Goal: Go to known website: Access a specific website the user already knows

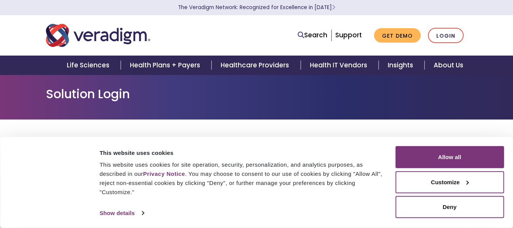
click at [439, 150] on button "Allow all" at bounding box center [450, 157] width 109 height 22
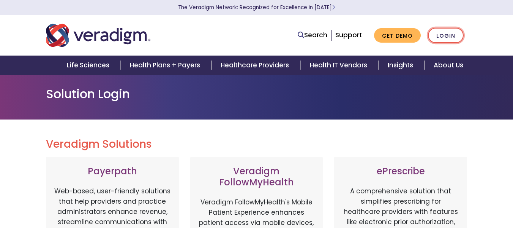
click at [440, 39] on link "Login" at bounding box center [446, 36] width 36 height 16
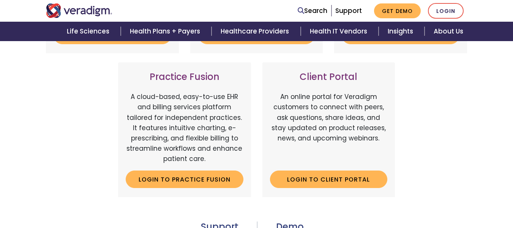
scroll to position [266, 0]
click at [108, 149] on div "Payerpath Web-based, user-friendly solutions that help providers and practice a…" at bounding box center [256, 48] width 433 height 315
click at [101, 43] on link "Login to Payerpath" at bounding box center [113, 35] width 118 height 17
